Goal: Task Accomplishment & Management: Use online tool/utility

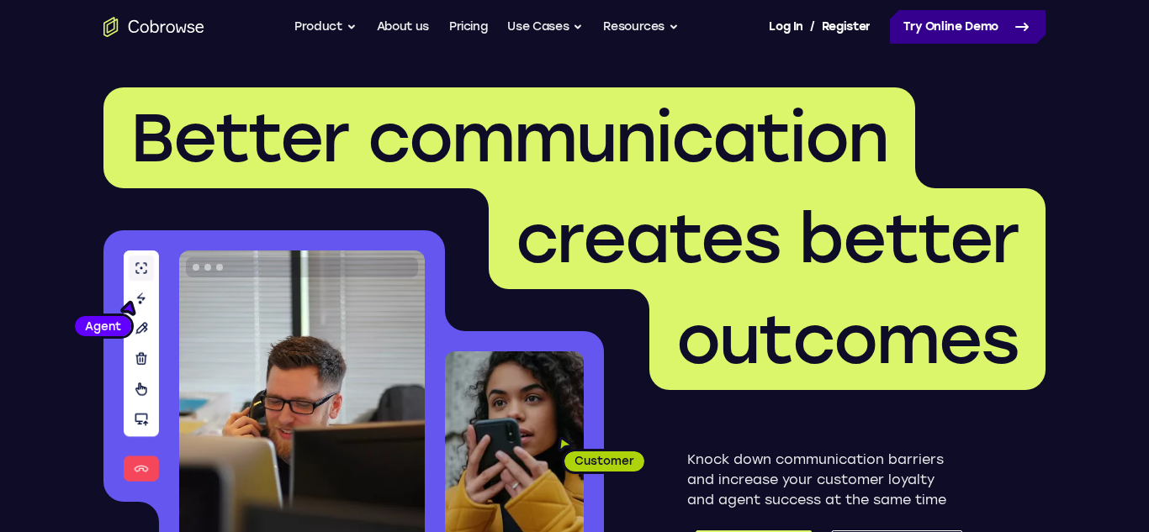
click at [1038, 24] on link "Try Online Demo" at bounding box center [968, 27] width 156 height 34
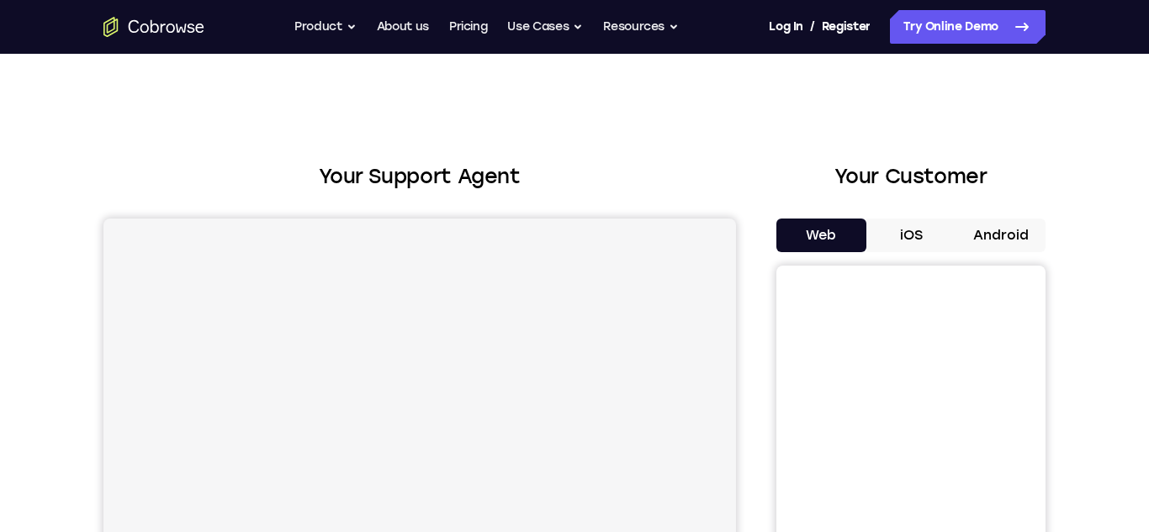
click at [981, 246] on button "Android" at bounding box center [1000, 236] width 90 height 34
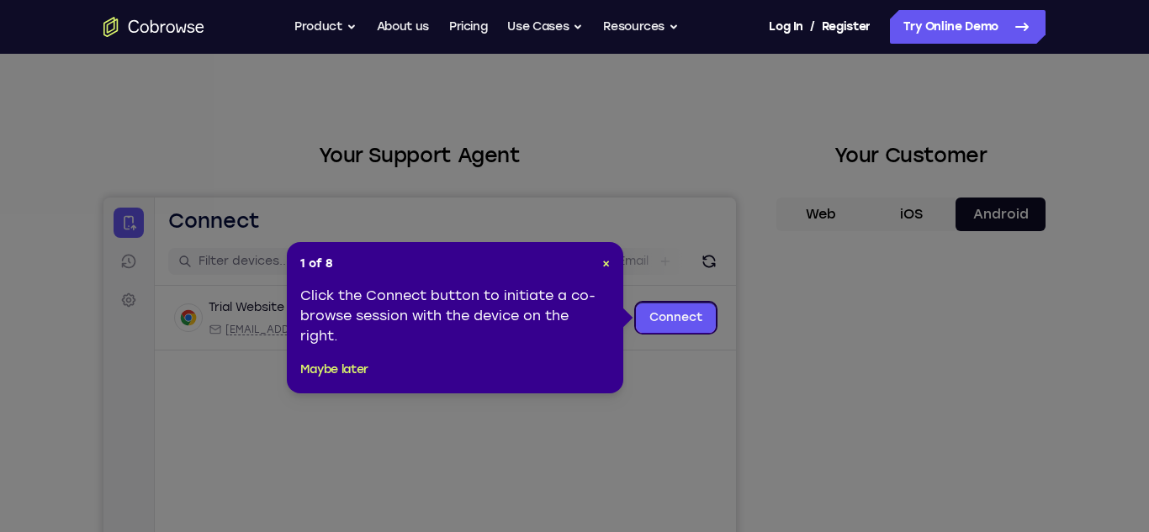
scroll to position [20, 0]
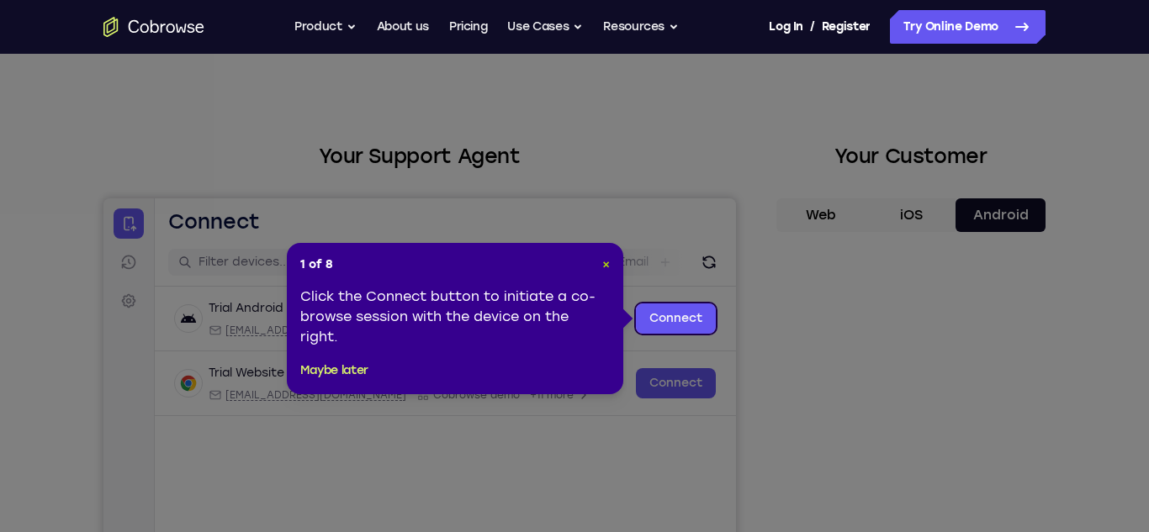
click at [605, 262] on span "×" at bounding box center [606, 264] width 8 height 14
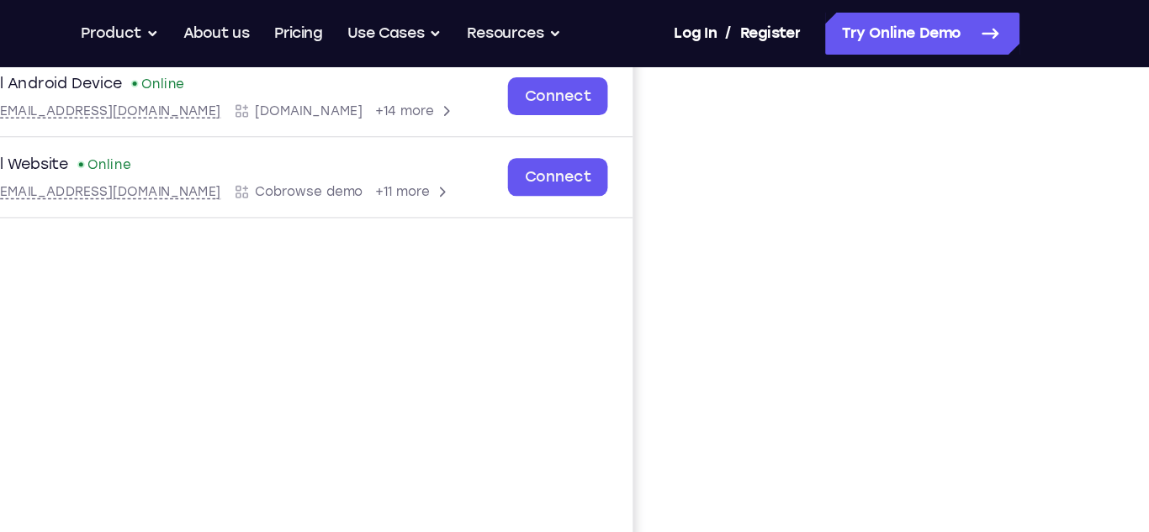
scroll to position [259, 0]
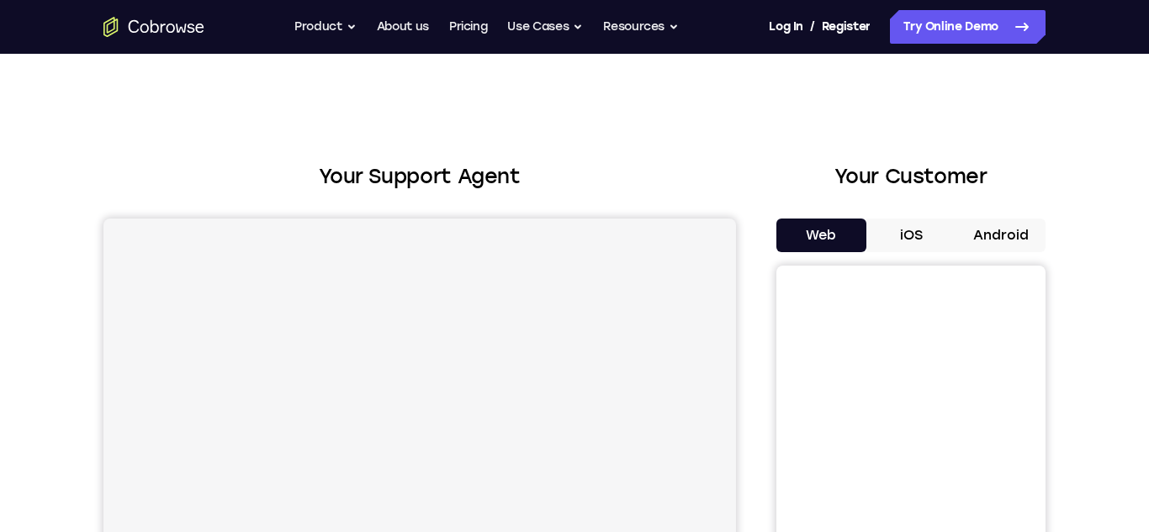
click at [959, 246] on button "Android" at bounding box center [1000, 236] width 90 height 34
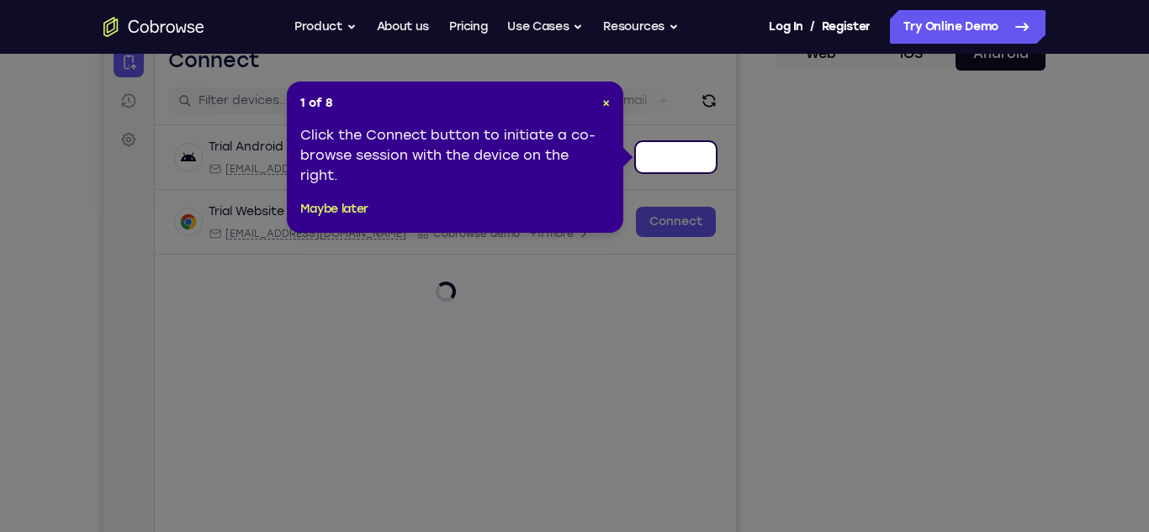
click at [610, 104] on div "1 of 8 × Click the Connect button to initiate a co-browse session with the devi…" at bounding box center [455, 157] width 336 height 151
click at [605, 108] on span "×" at bounding box center [606, 103] width 8 height 14
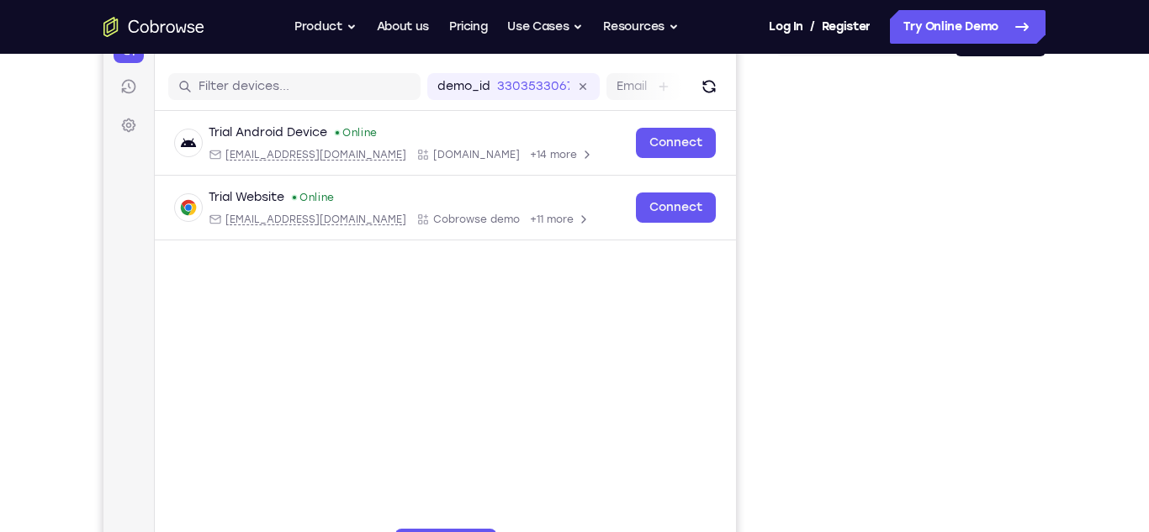
scroll to position [261, 0]
